Goal: Transaction & Acquisition: Book appointment/travel/reservation

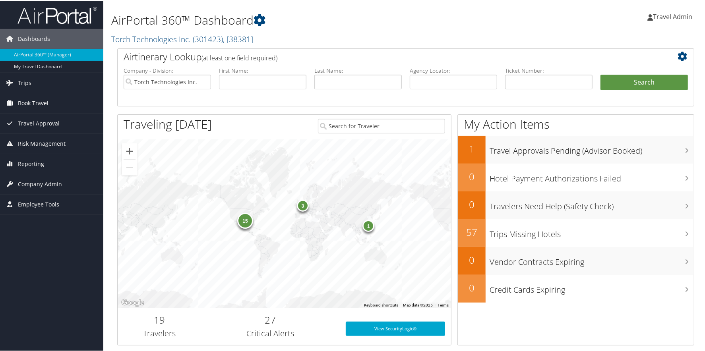
drag, startPoint x: 43, startPoint y: 103, endPoint x: 49, endPoint y: 104, distance: 6.5
click at [43, 103] on span "Book Travel" at bounding box center [33, 103] width 31 height 20
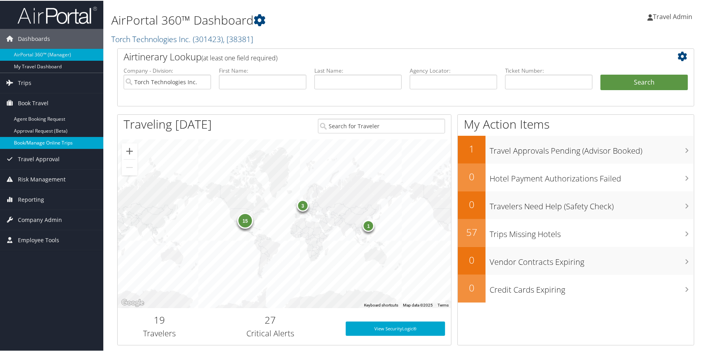
click at [66, 147] on link "Book/Manage Online Trips" at bounding box center [51, 142] width 103 height 12
